Goal: Task Accomplishment & Management: Manage account settings

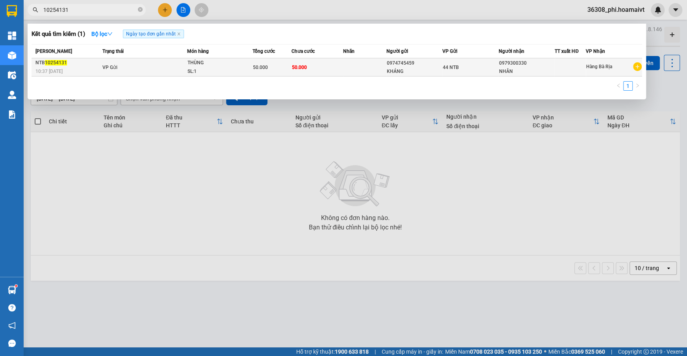
type input "10254131"
click at [141, 72] on td "VP Gửi" at bounding box center [143, 67] width 86 height 18
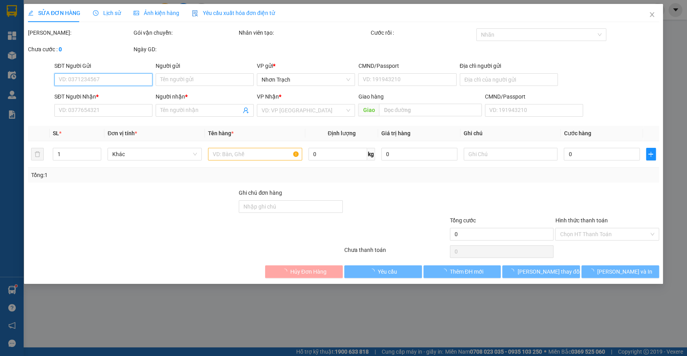
type input "0974745459"
type input "KHÁNG"
type input "040095038057"
type input "0979300330"
type input "NHÂN"
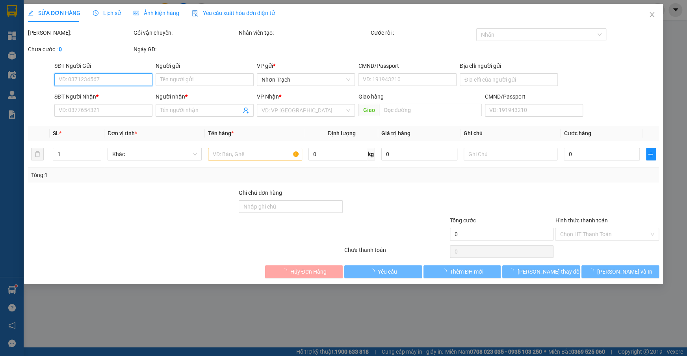
type input "50.000"
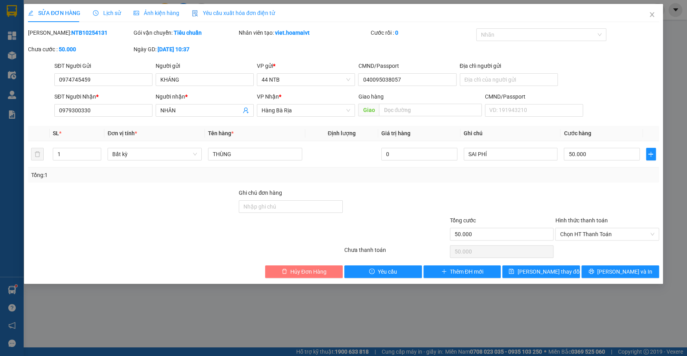
click at [298, 270] on span "Hủy Đơn Hàng" at bounding box center [308, 271] width 36 height 9
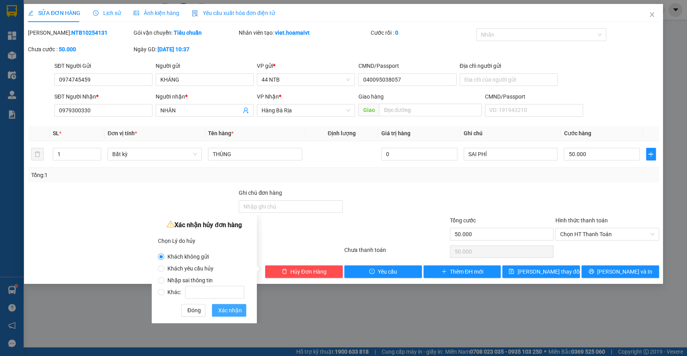
click at [230, 309] on span "Xác nhận" at bounding box center [230, 310] width 24 height 9
